Goal: Check status: Check status

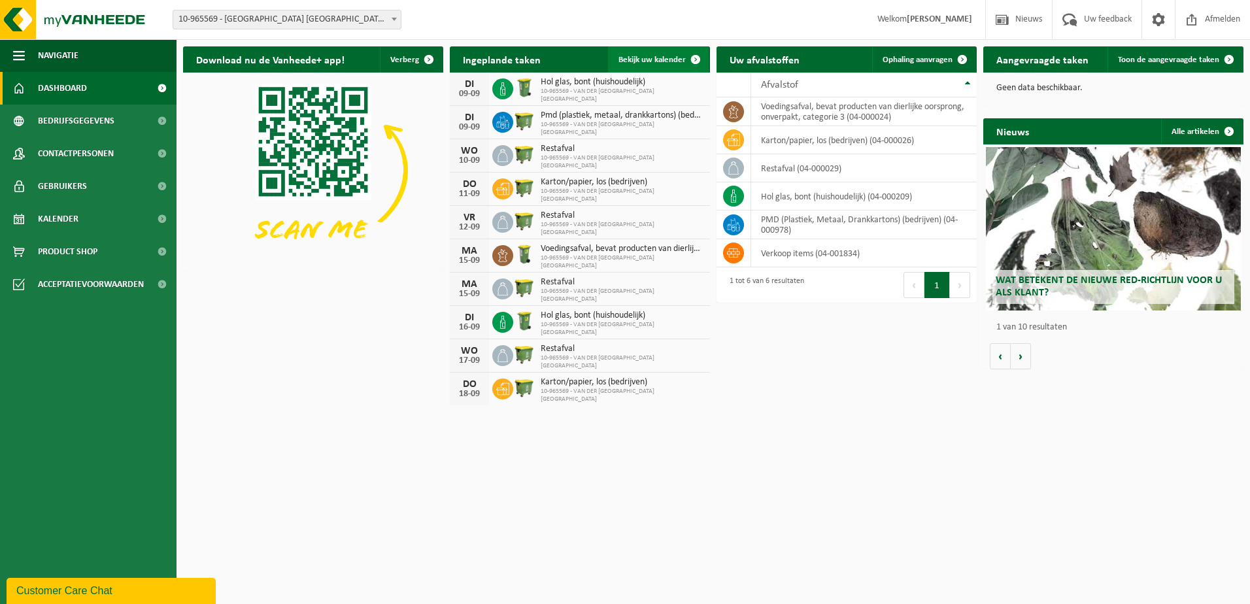
click at [656, 56] on span "Bekijk uw kalender" at bounding box center [652, 60] width 67 height 9
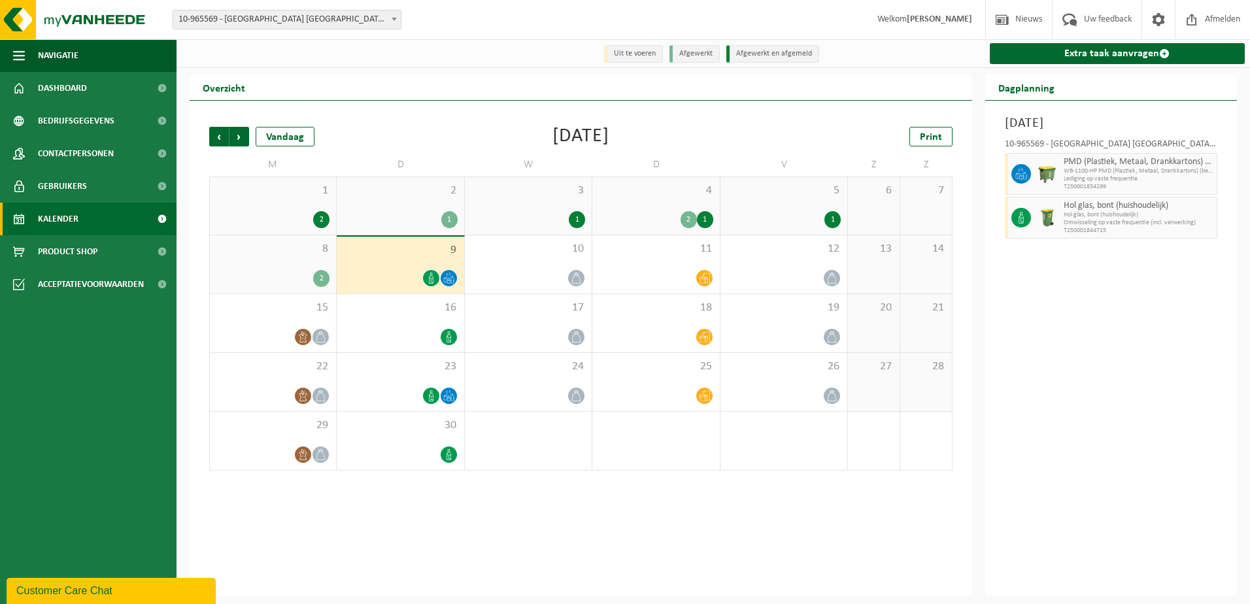
click at [396, 262] on div "9" at bounding box center [400, 265] width 127 height 57
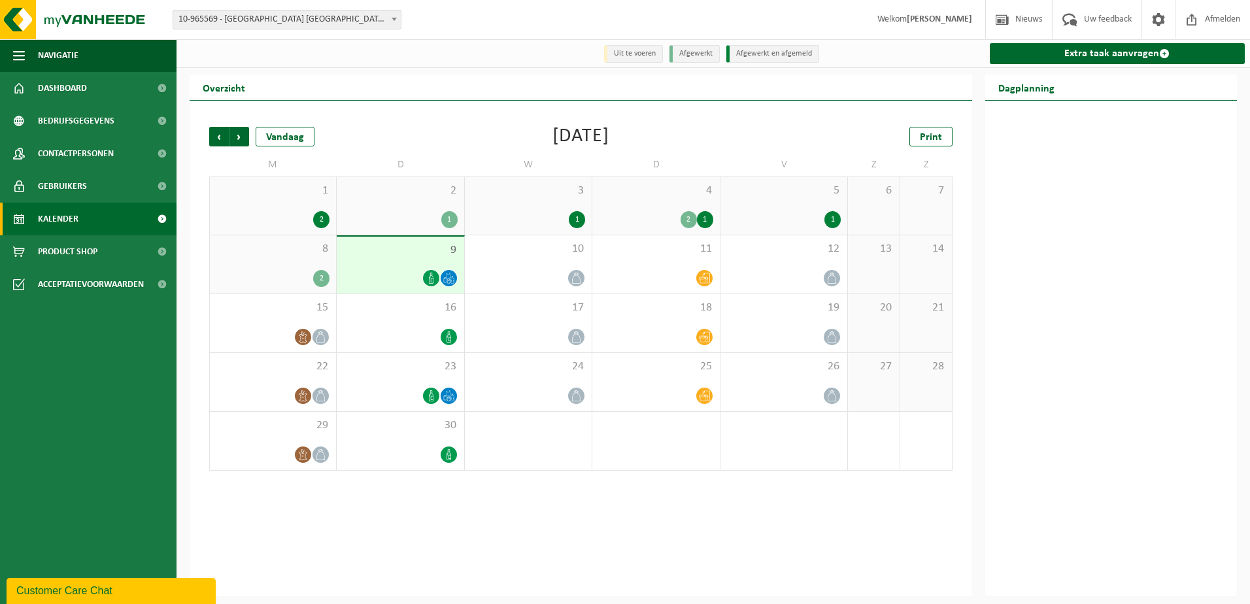
click at [277, 265] on div "8 2" at bounding box center [273, 264] width 126 height 58
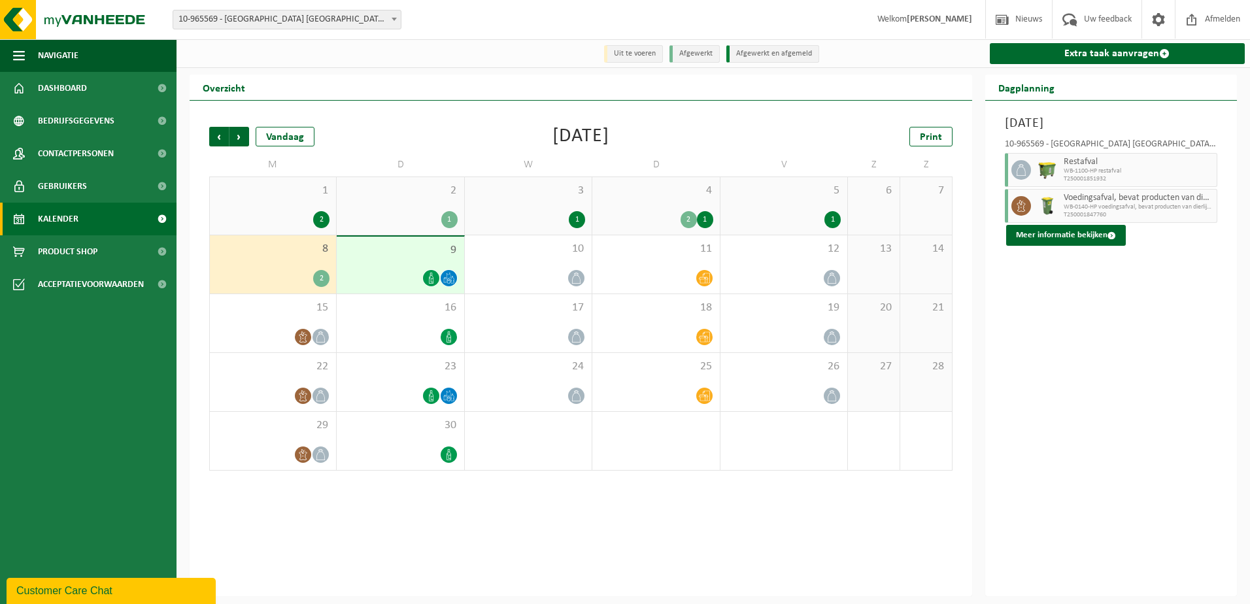
click at [403, 261] on div "9" at bounding box center [400, 265] width 127 height 57
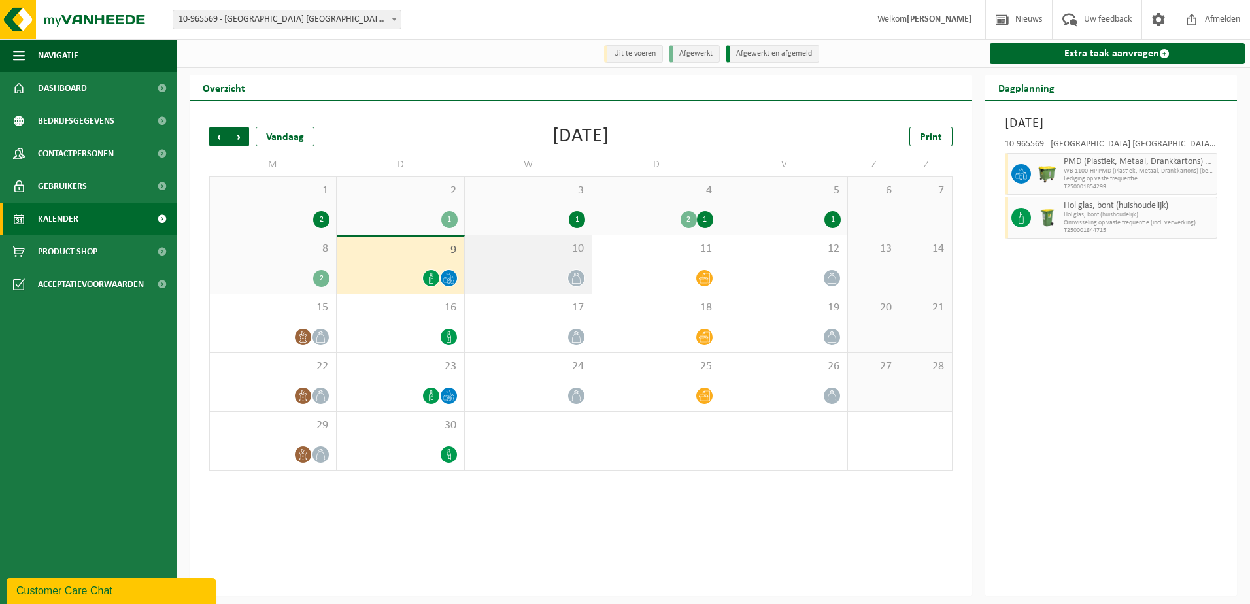
click at [520, 264] on div "10" at bounding box center [528, 264] width 127 height 58
